Goal: Information Seeking & Learning: Learn about a topic

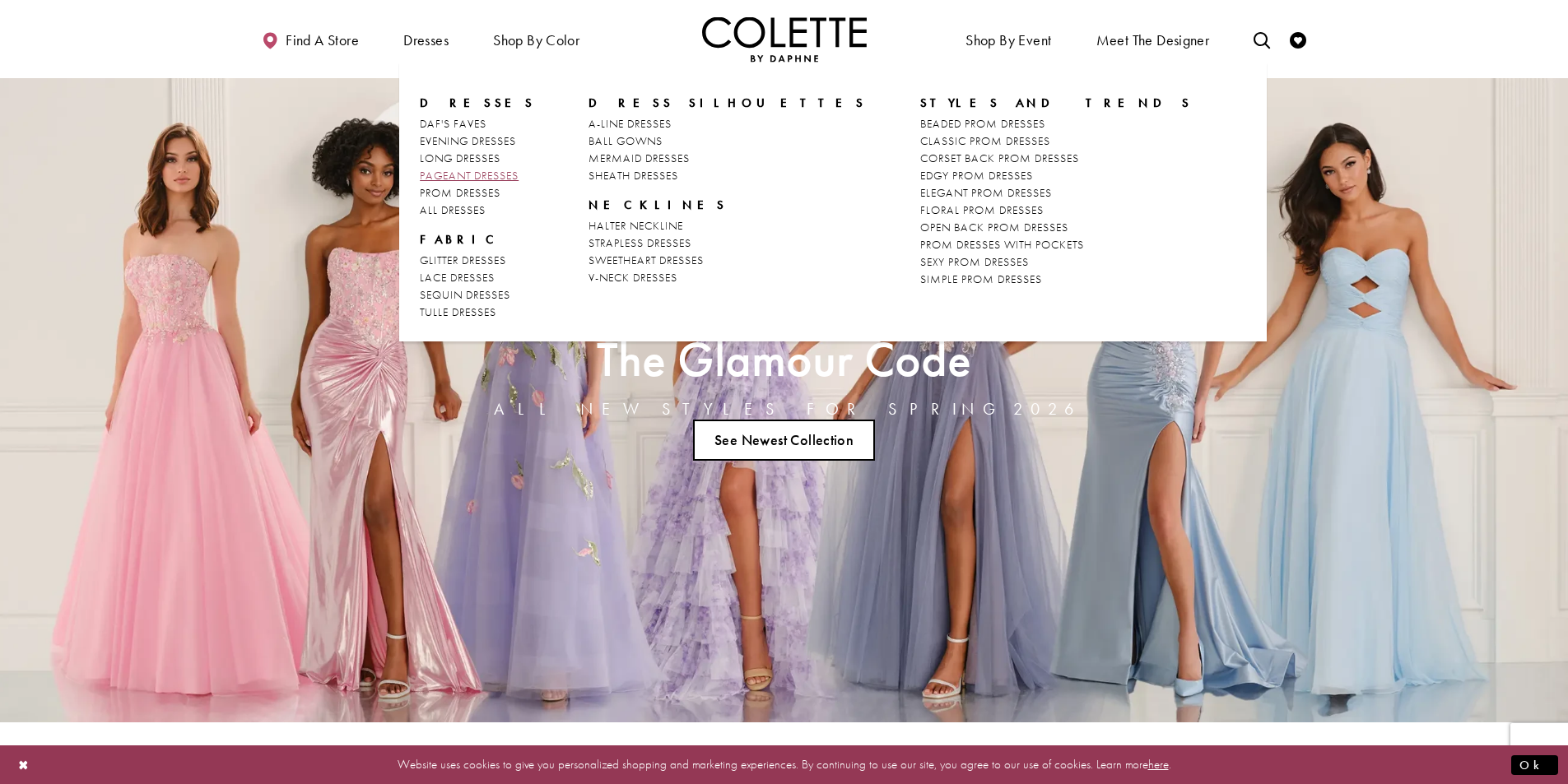
click at [481, 184] on link "PAGEANT DRESSES" at bounding box center [478, 175] width 116 height 17
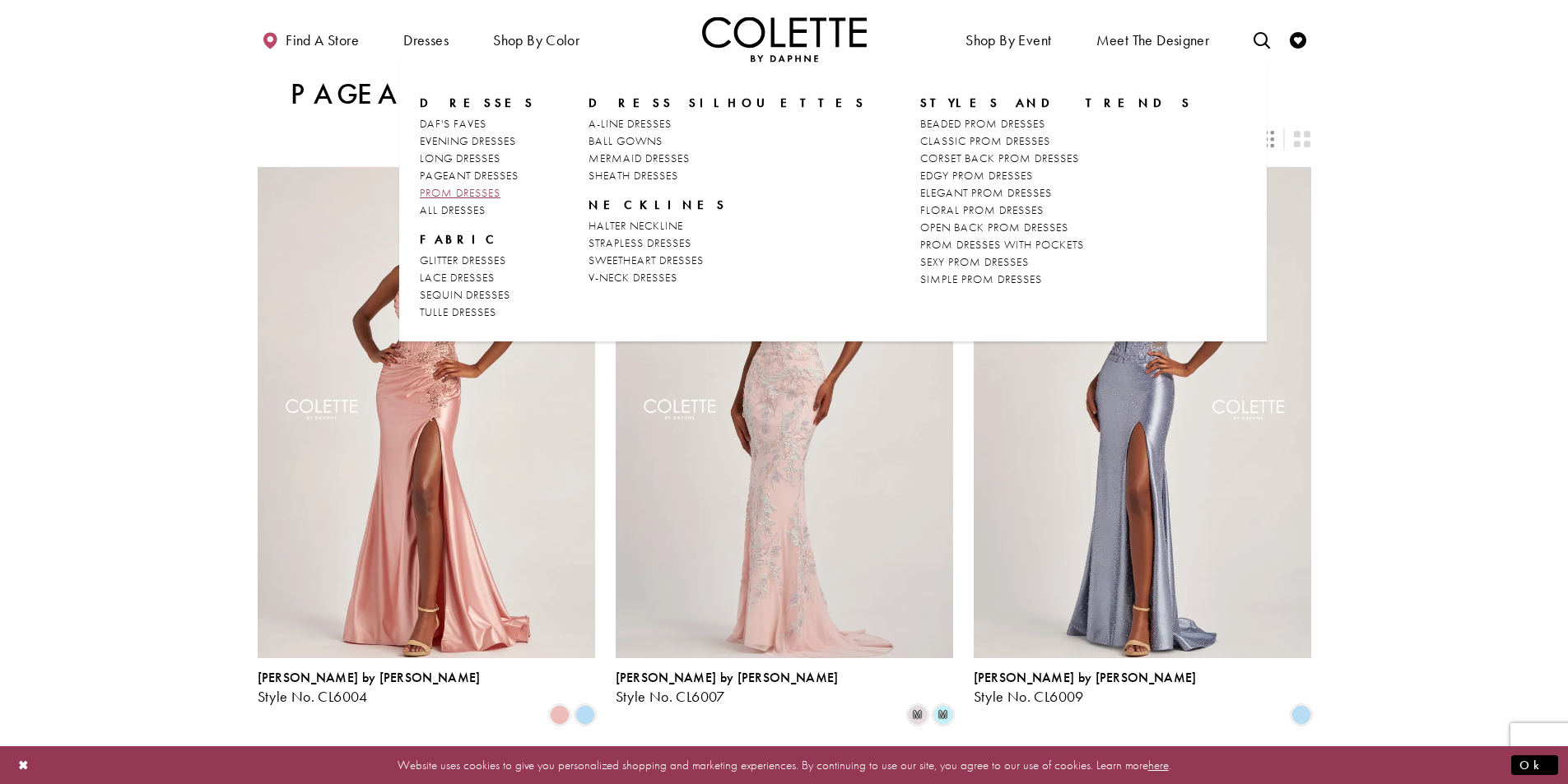
click at [453, 184] on link "PROM DRESSES" at bounding box center [478, 192] width 116 height 17
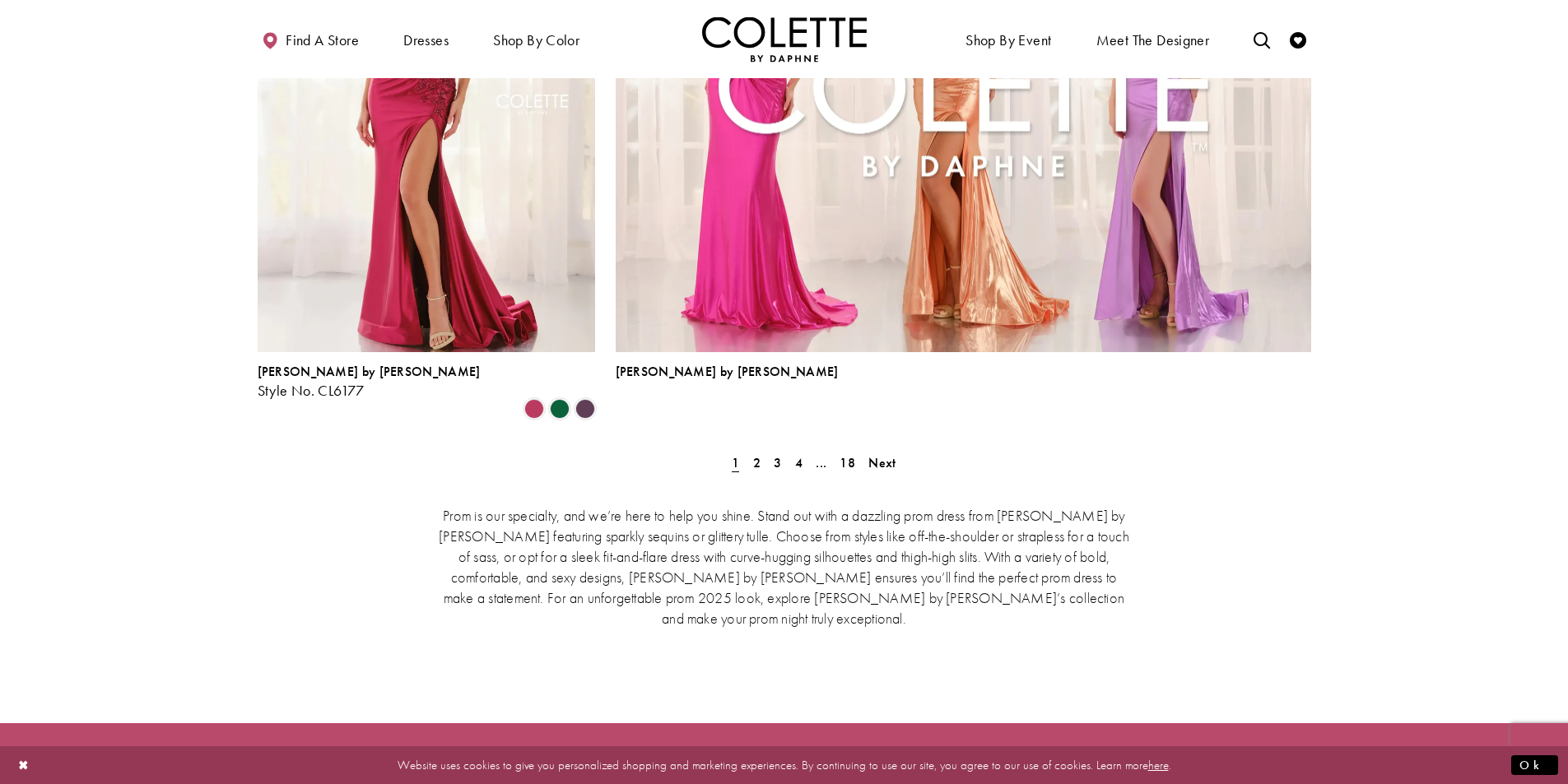
scroll to position [3786, 0]
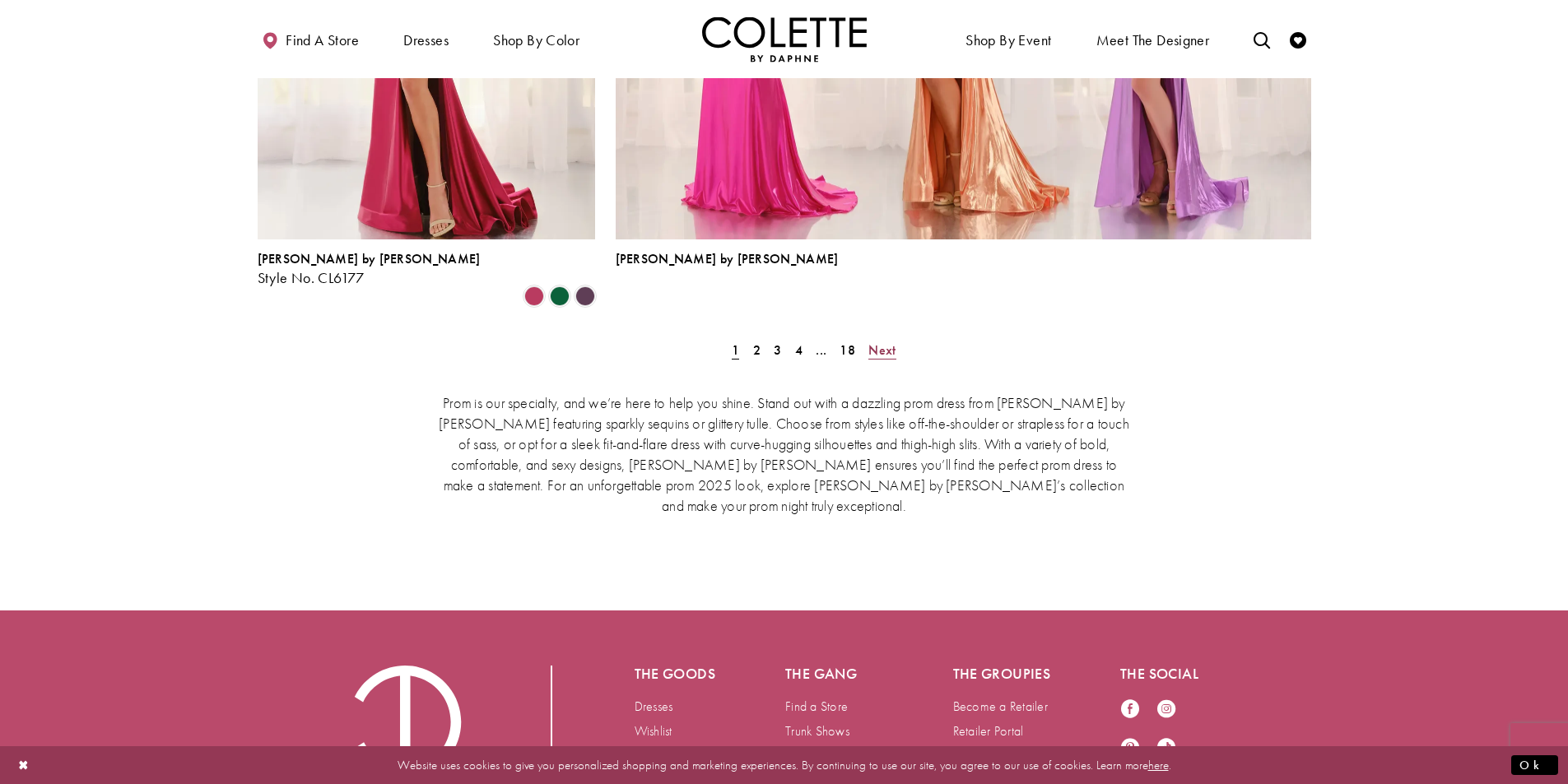
click at [890, 341] on span "Next" at bounding box center [882, 350] width 27 height 17
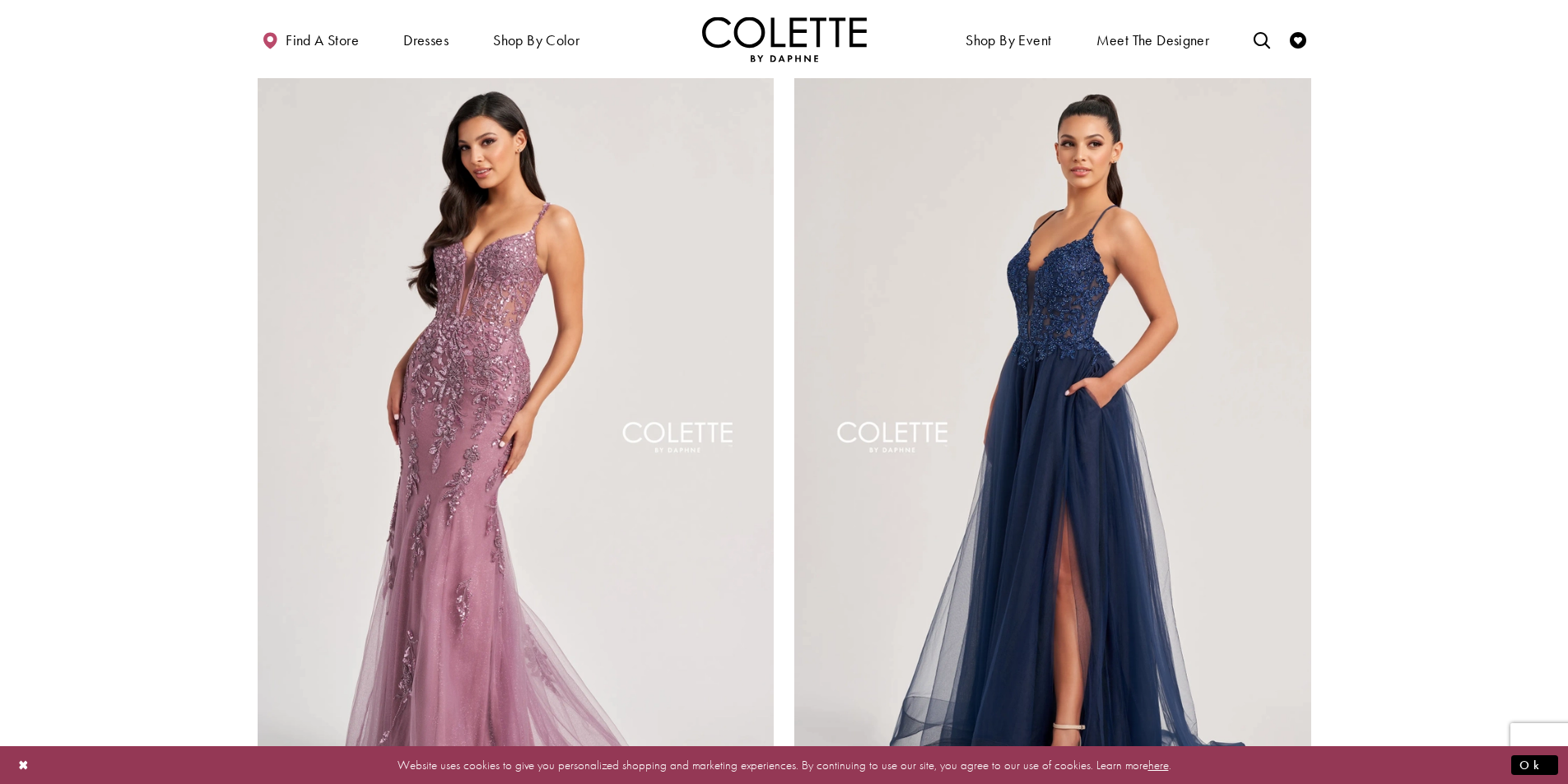
scroll to position [2891, 0]
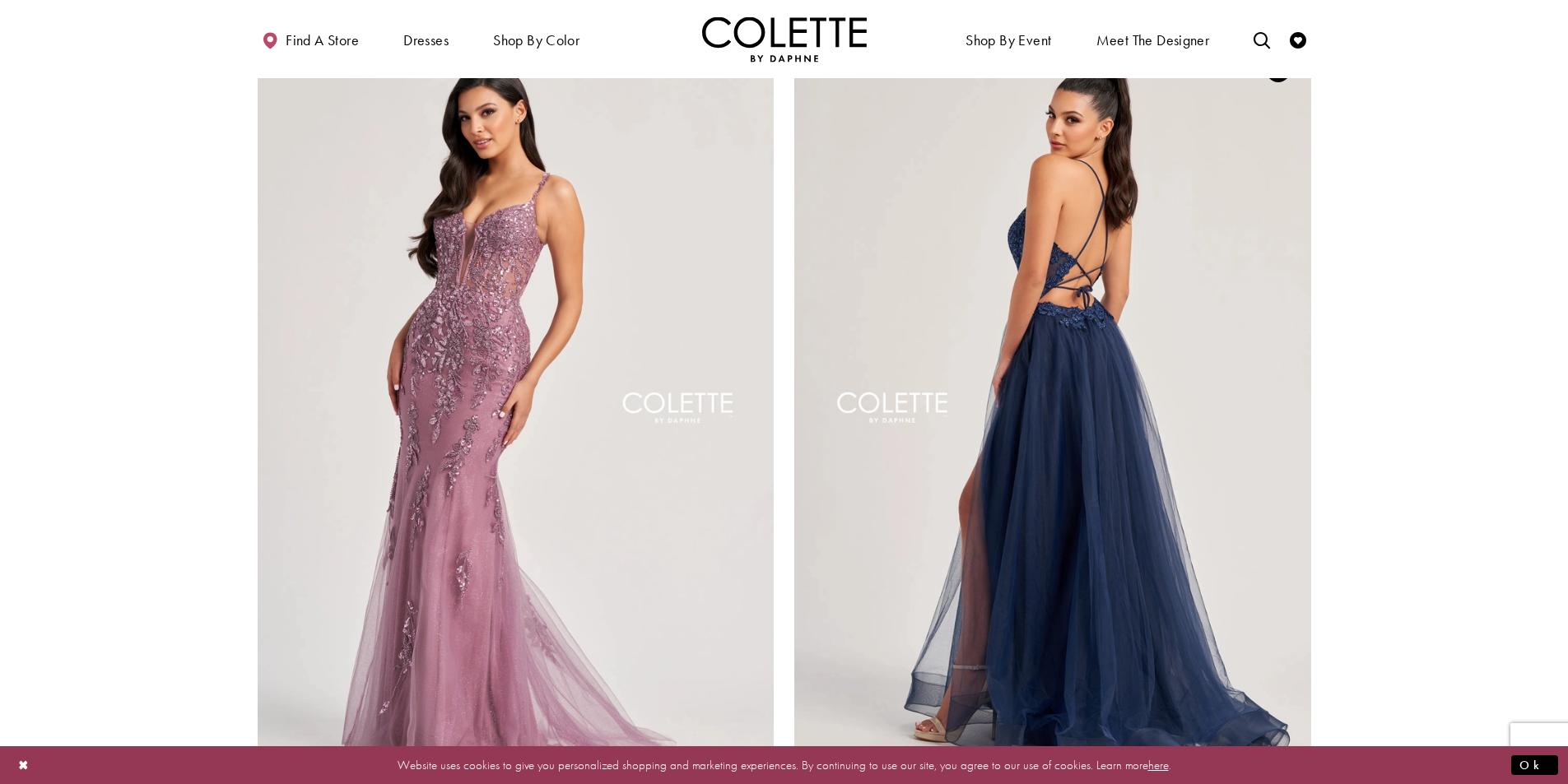
click at [969, 389] on img "Visit Colette by Daphne Style No. CL8320 Page" at bounding box center [1052, 412] width 517 height 752
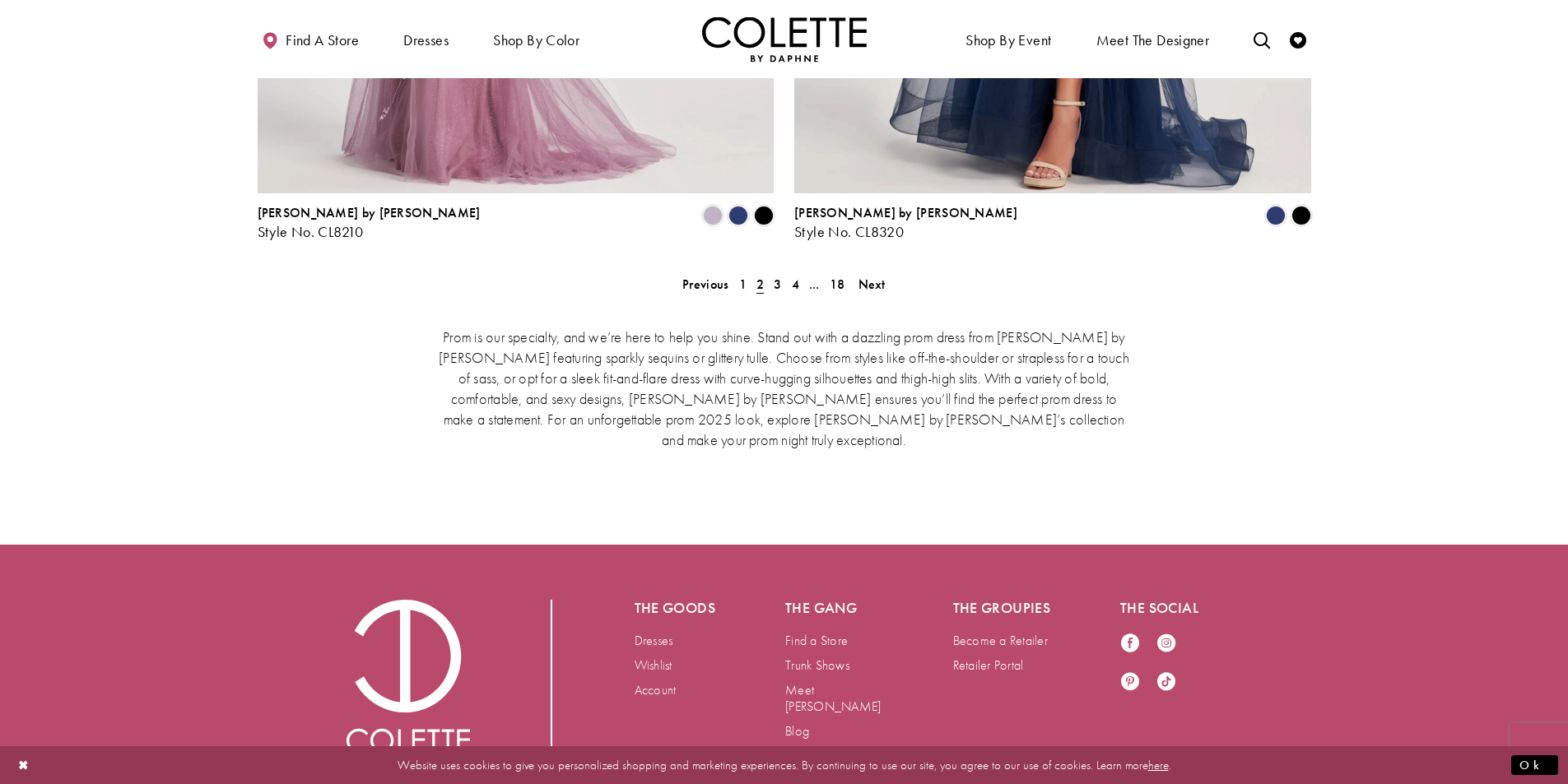
scroll to position [3488, 0]
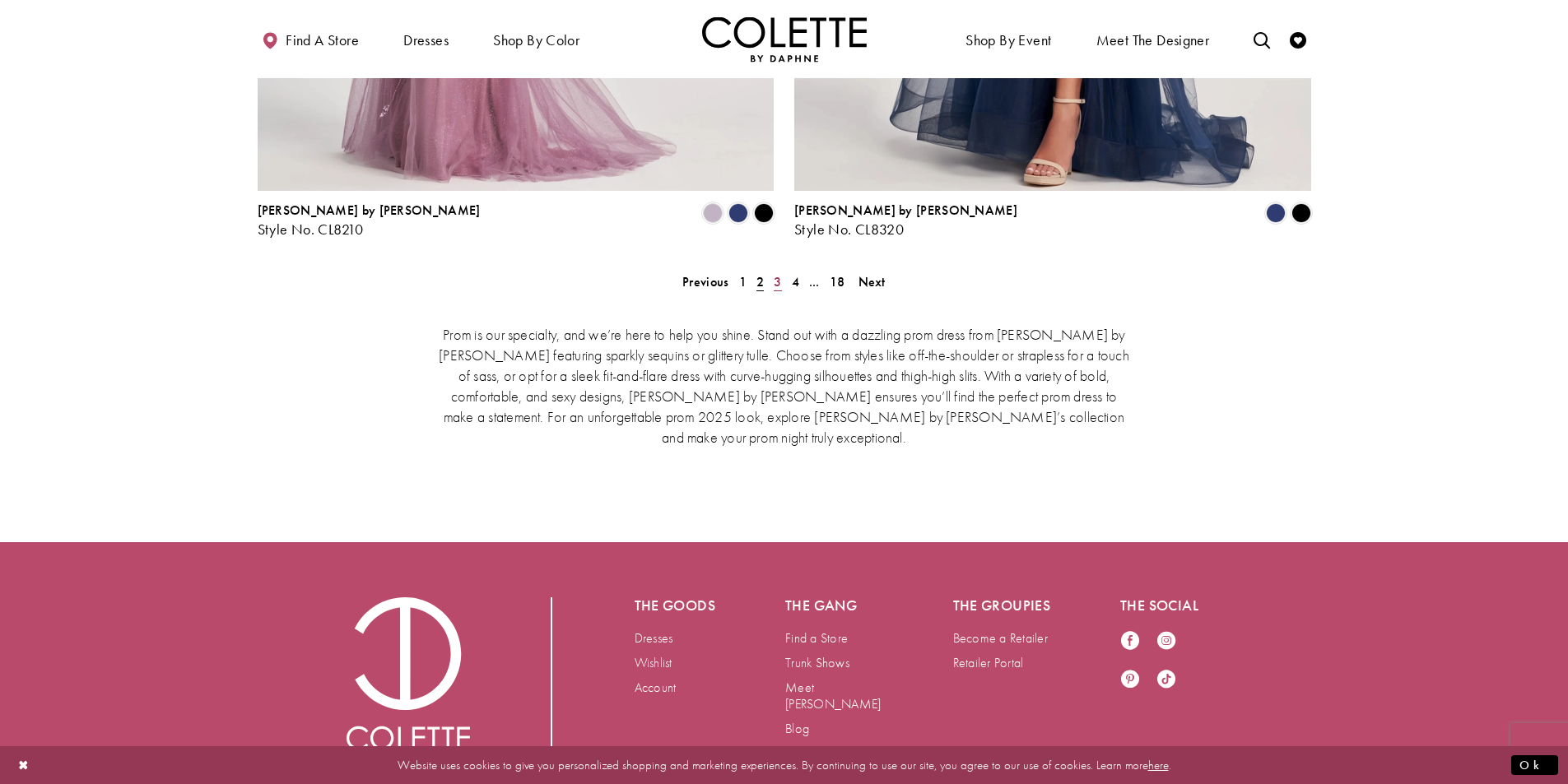
click at [771, 270] on link "3" at bounding box center [777, 282] width 17 height 24
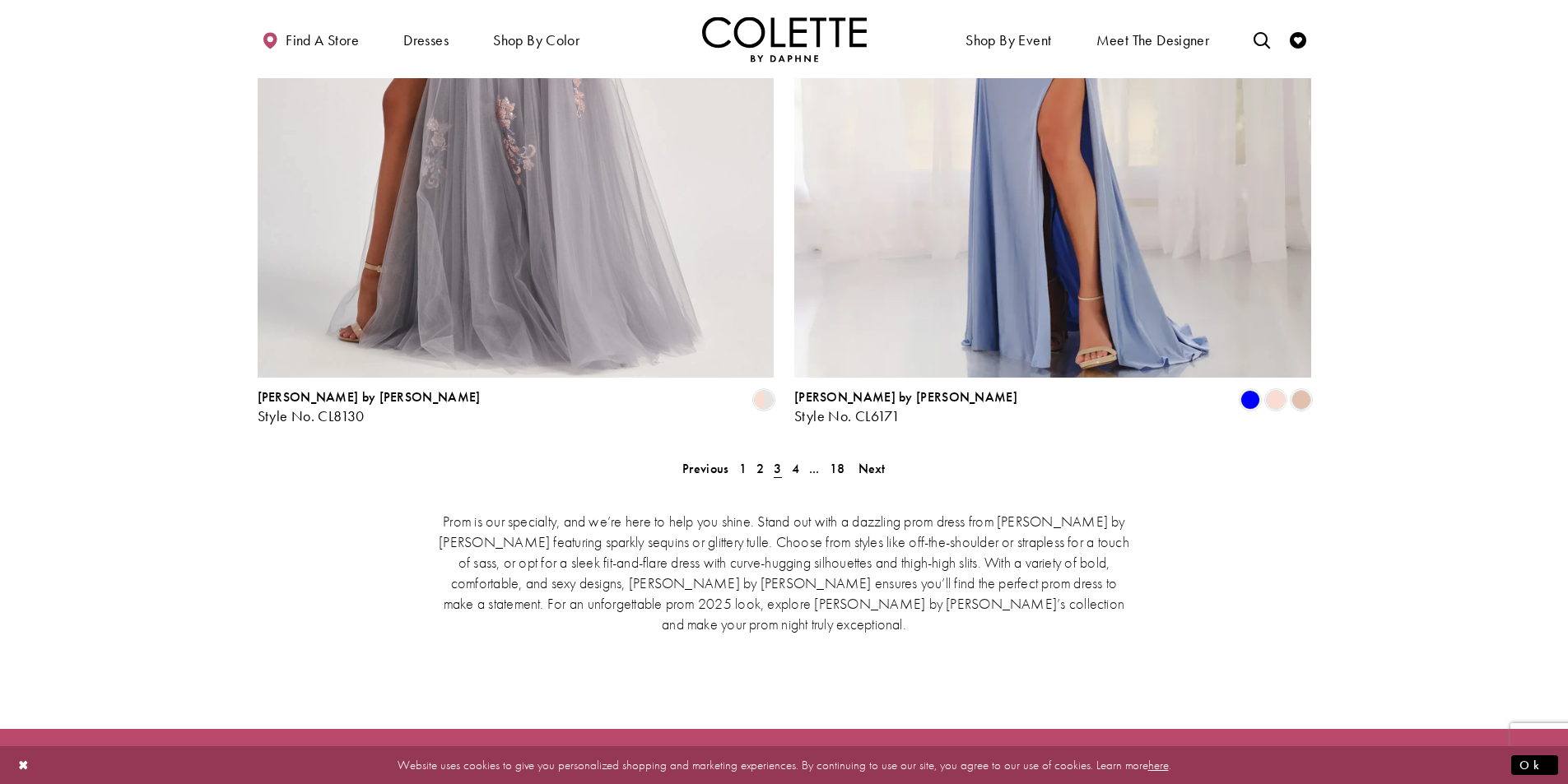
scroll to position [3385, 0]
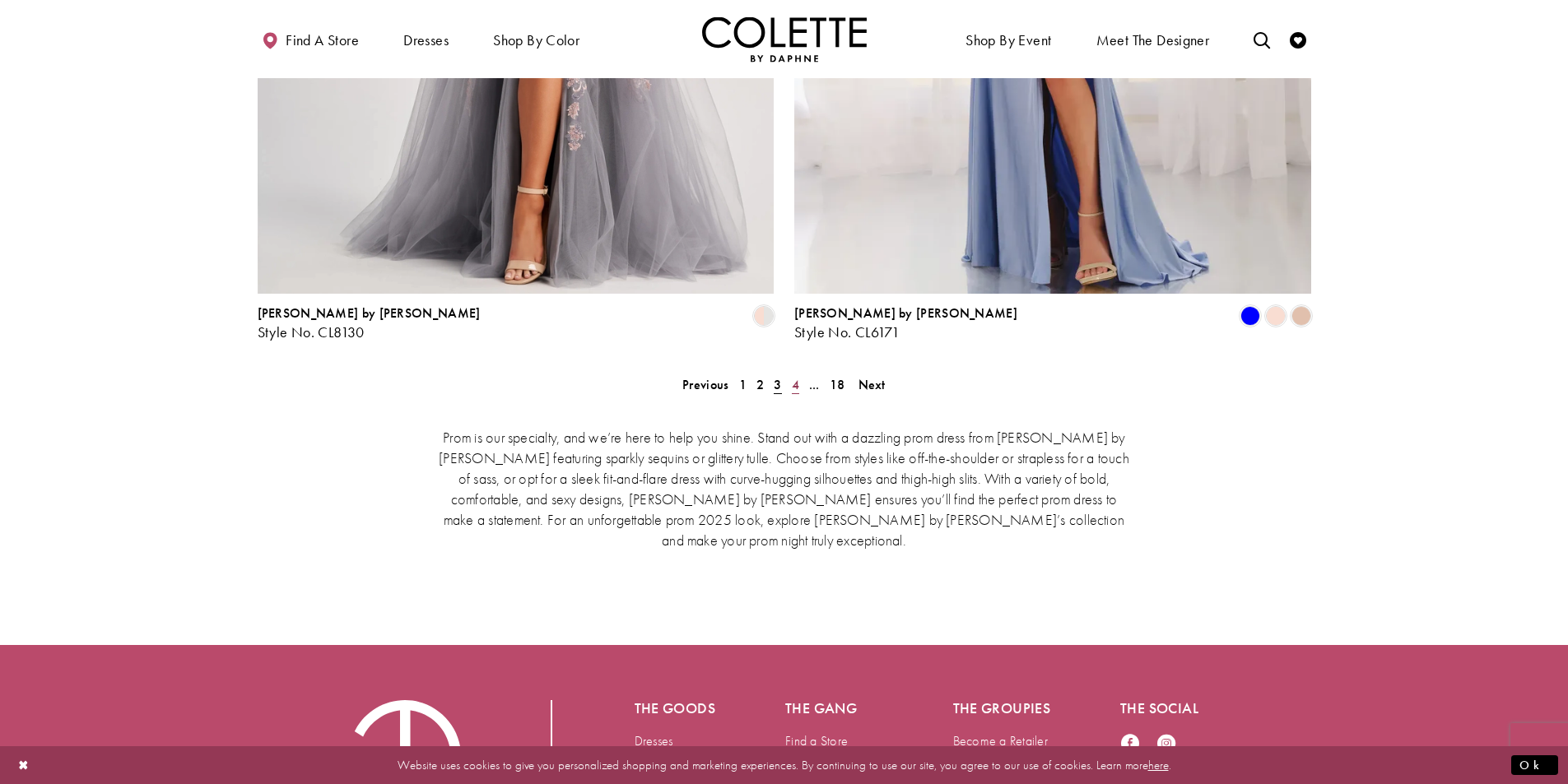
click at [793, 376] on span "4" at bounding box center [795, 385] width 8 height 17
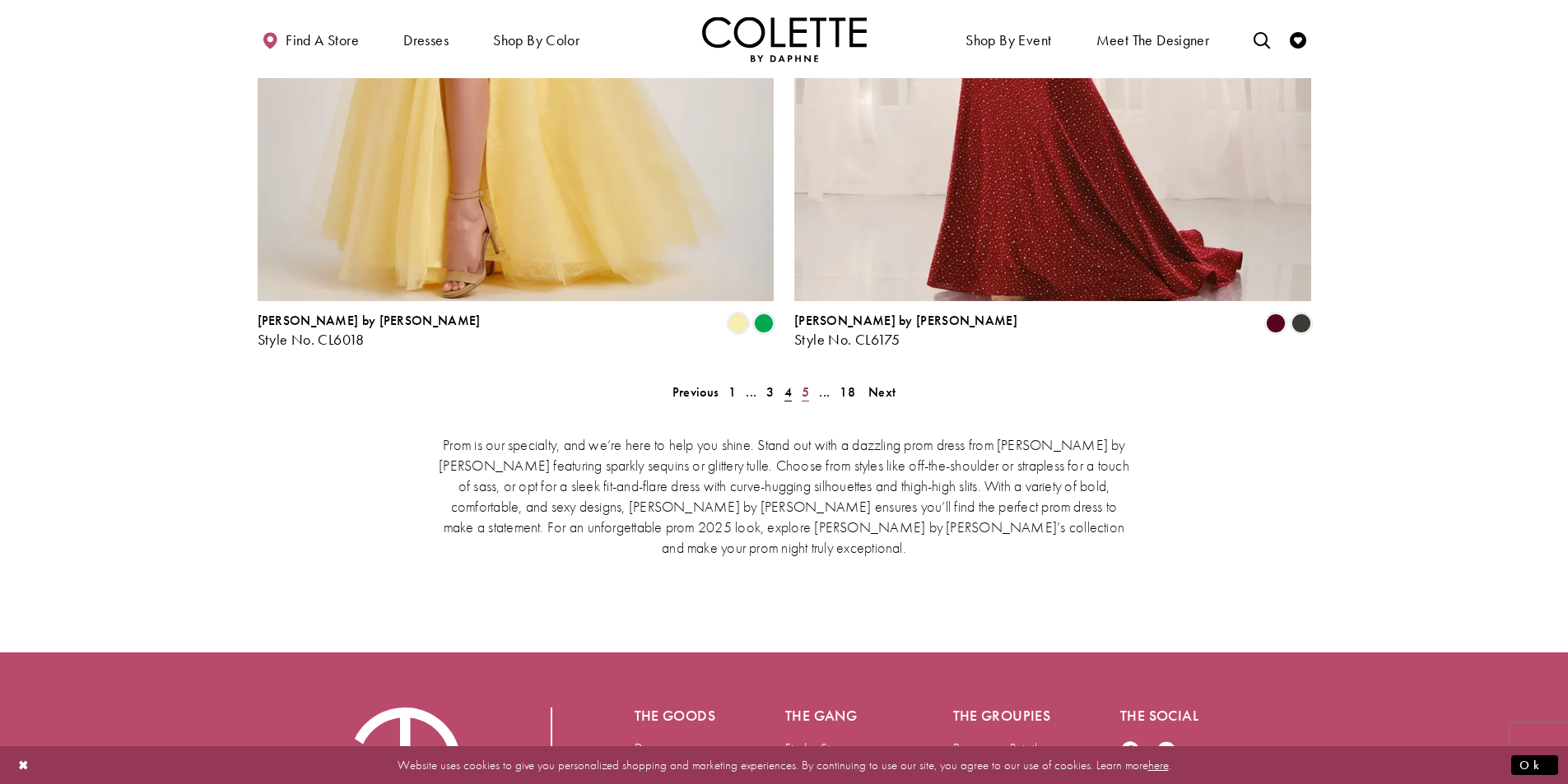
scroll to position [3385, 0]
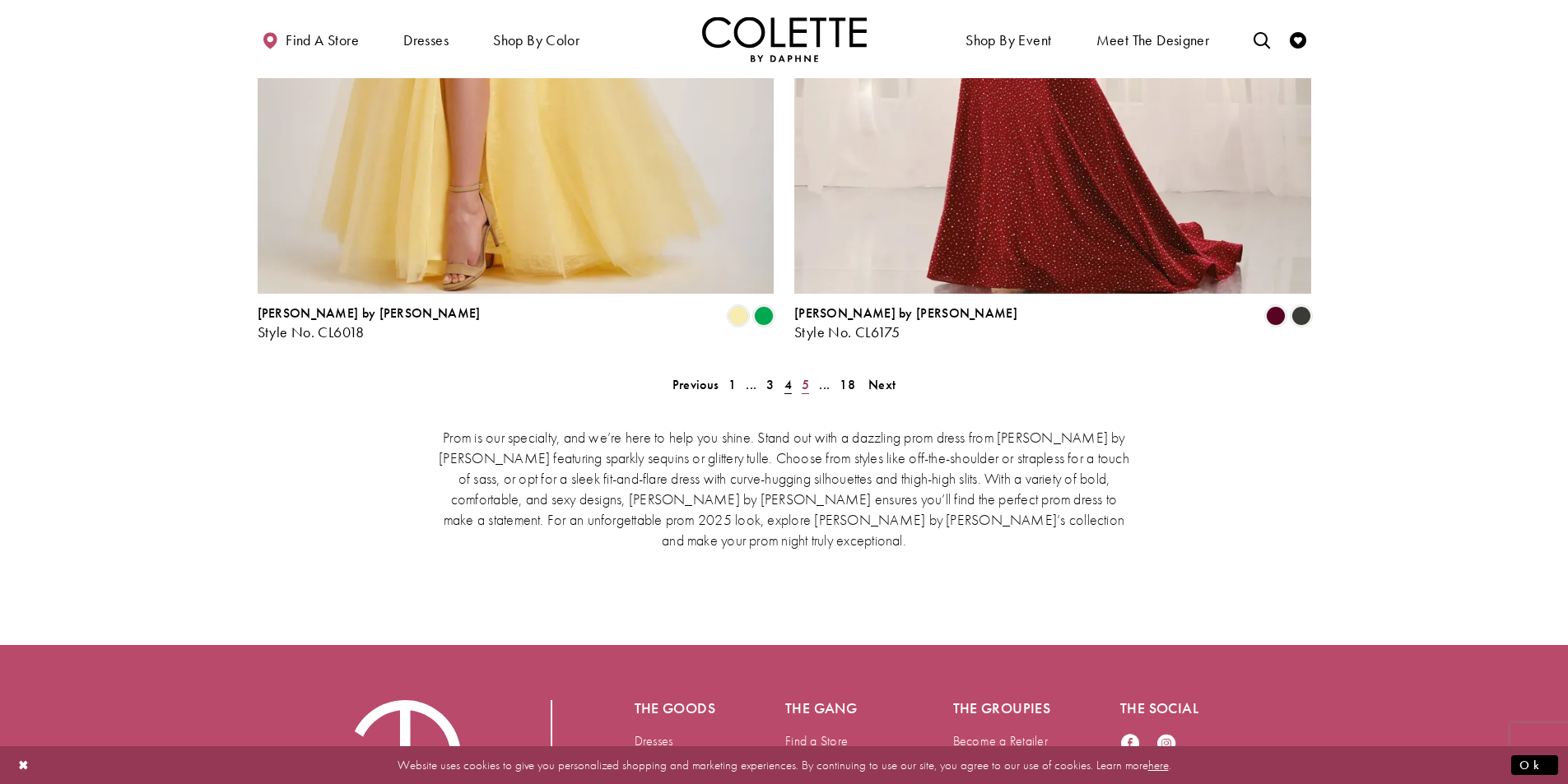
click at [809, 373] on link "5" at bounding box center [805, 384] width 17 height 24
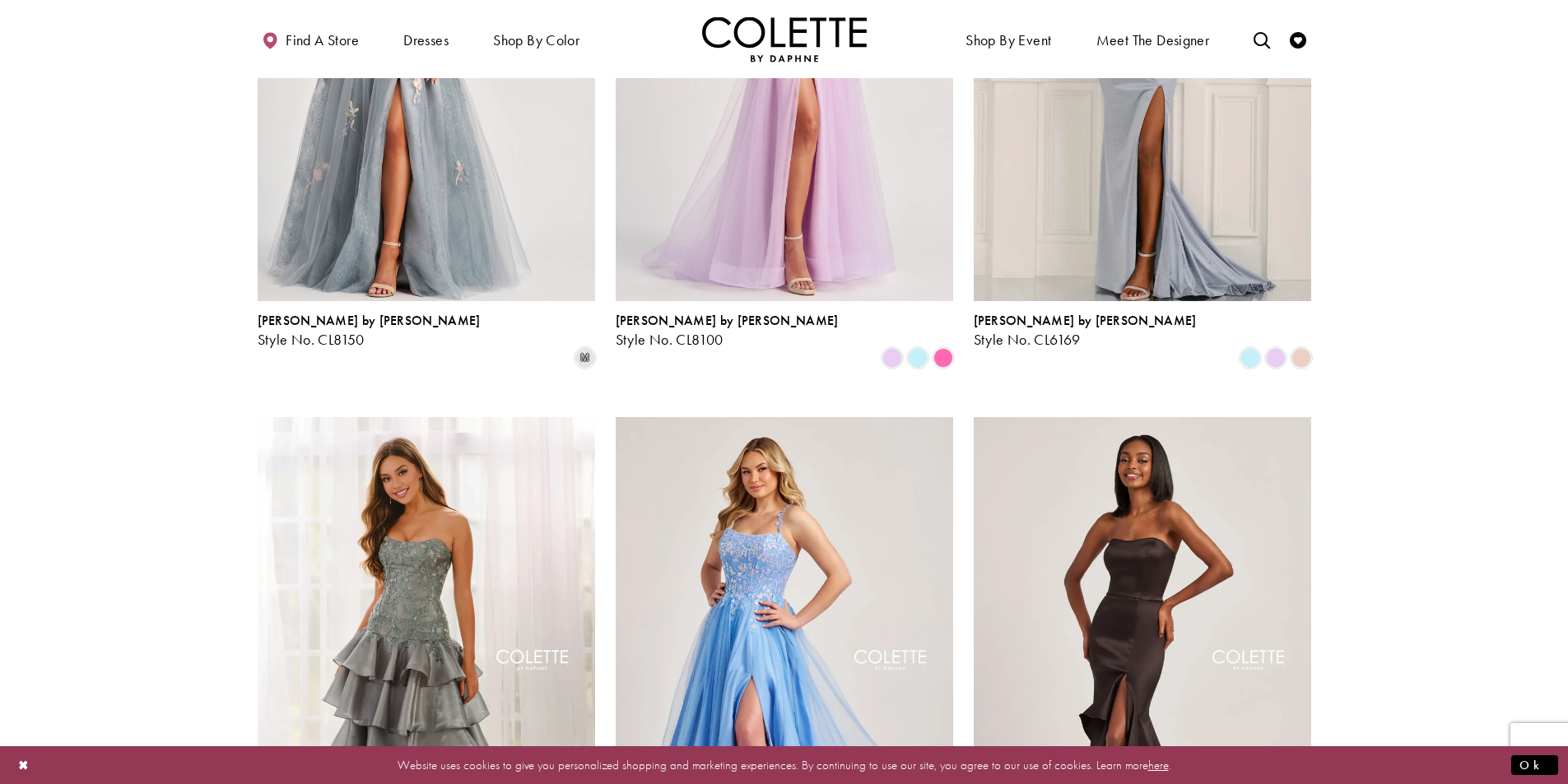
scroll to position [2069, 0]
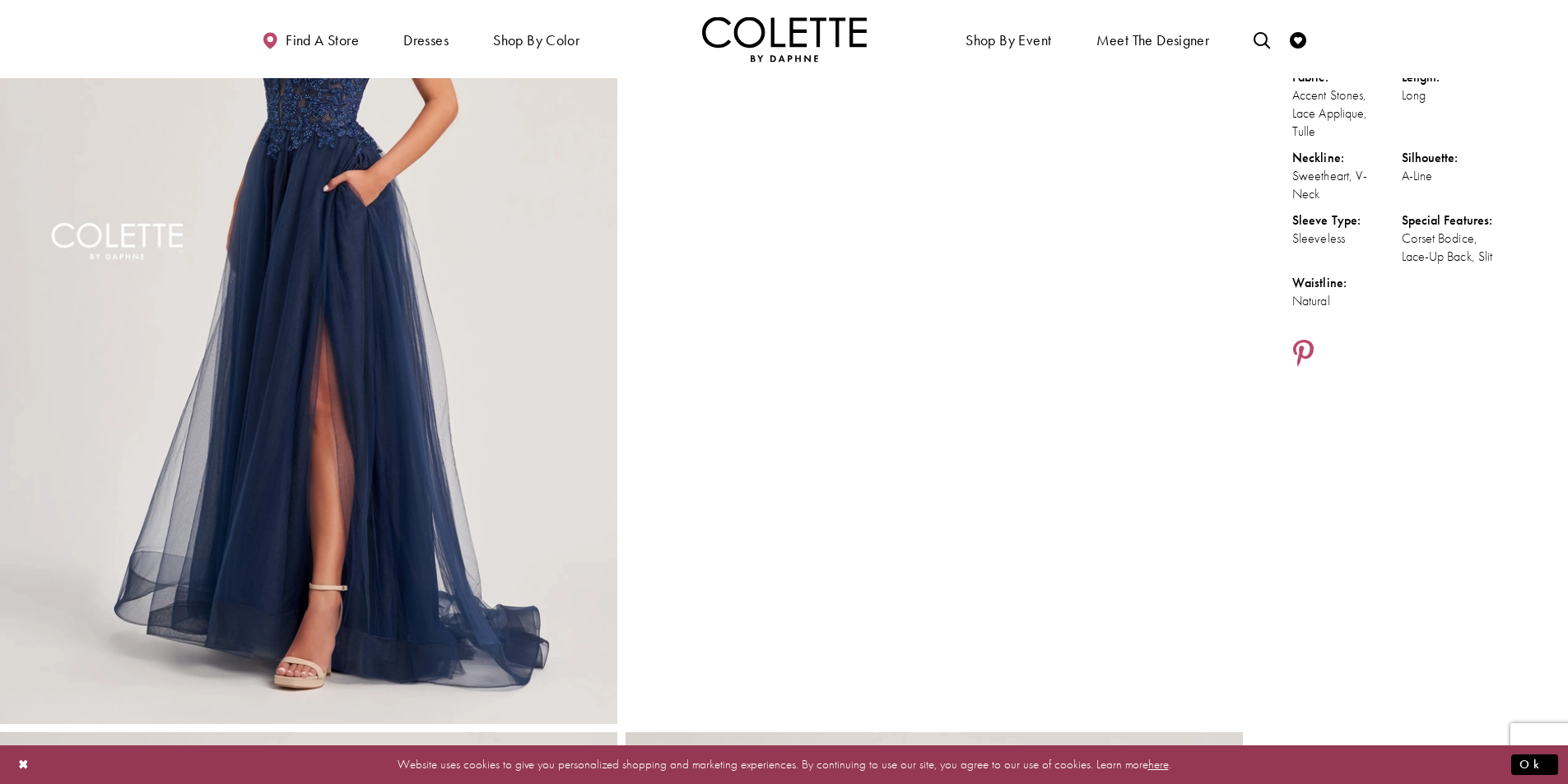
scroll to position [329, 0]
